Goal: Find specific page/section: Find specific page/section

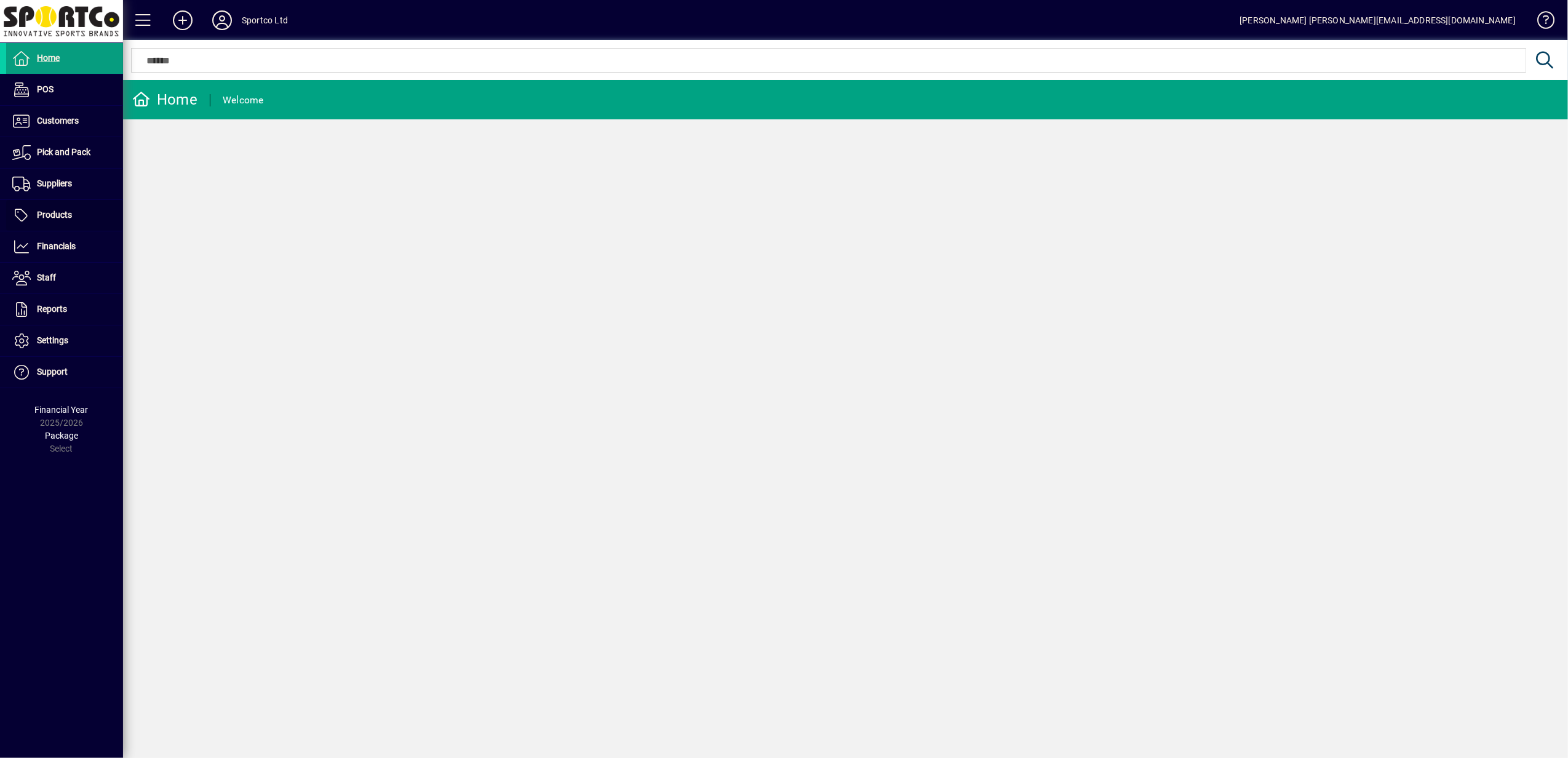
click at [77, 210] on span at bounding box center [65, 215] width 117 height 29
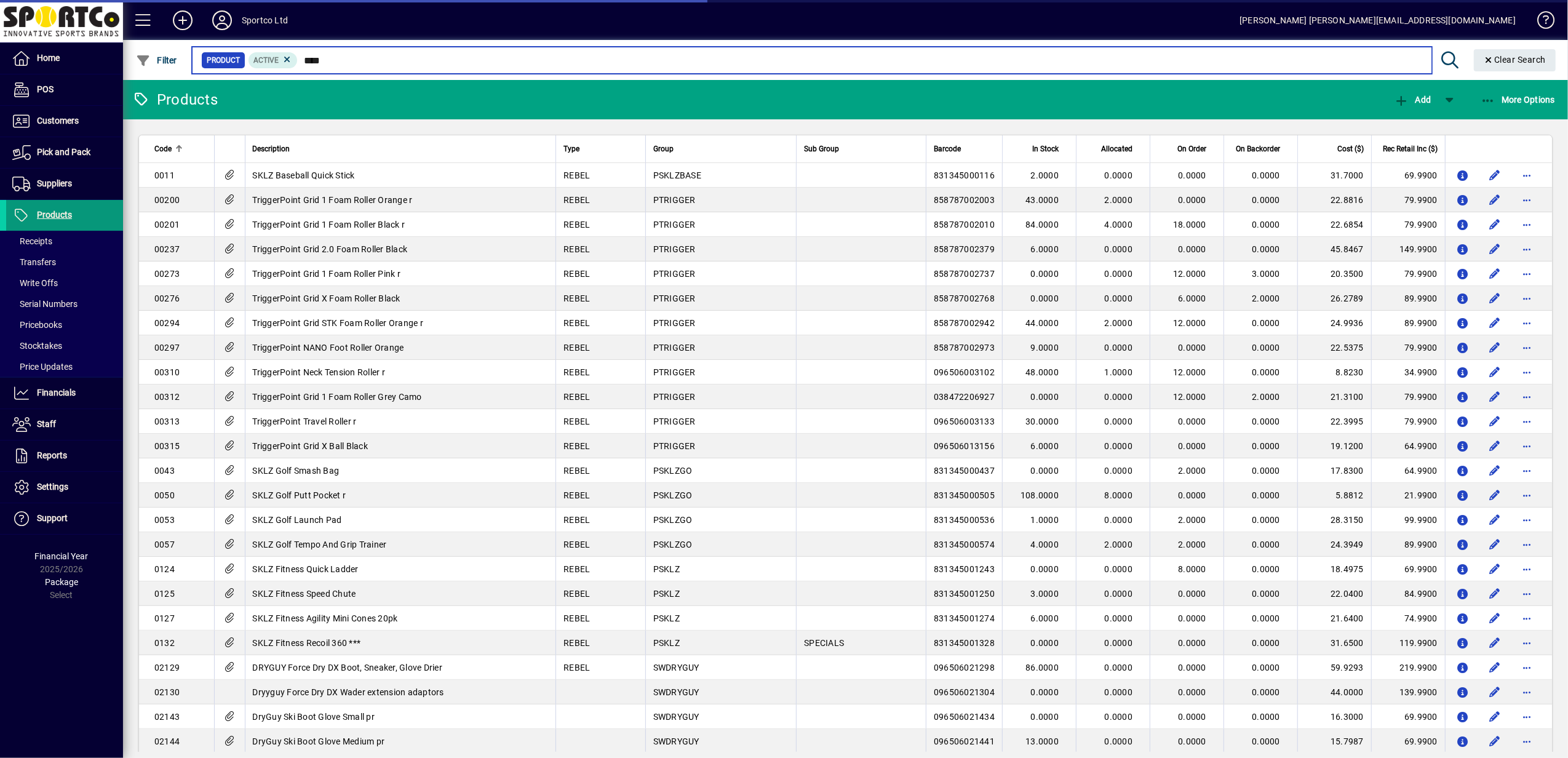
type input "*****"
